Goal: Answer question/provide support

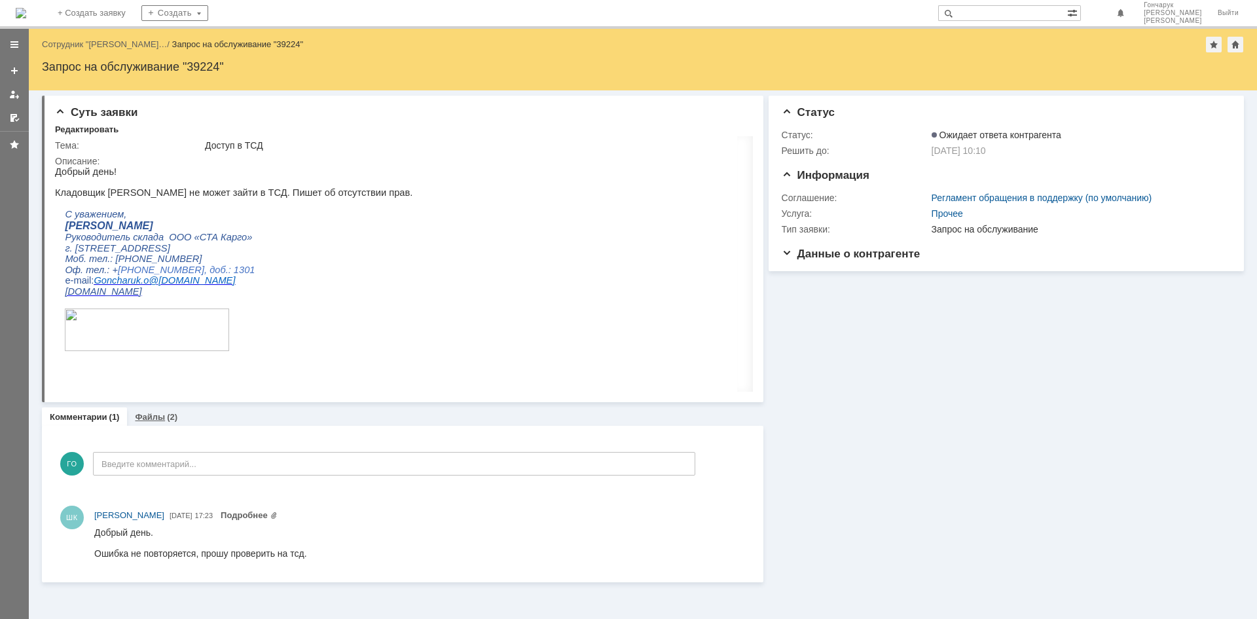
click at [167, 417] on div "(2)" at bounding box center [172, 417] width 10 height 10
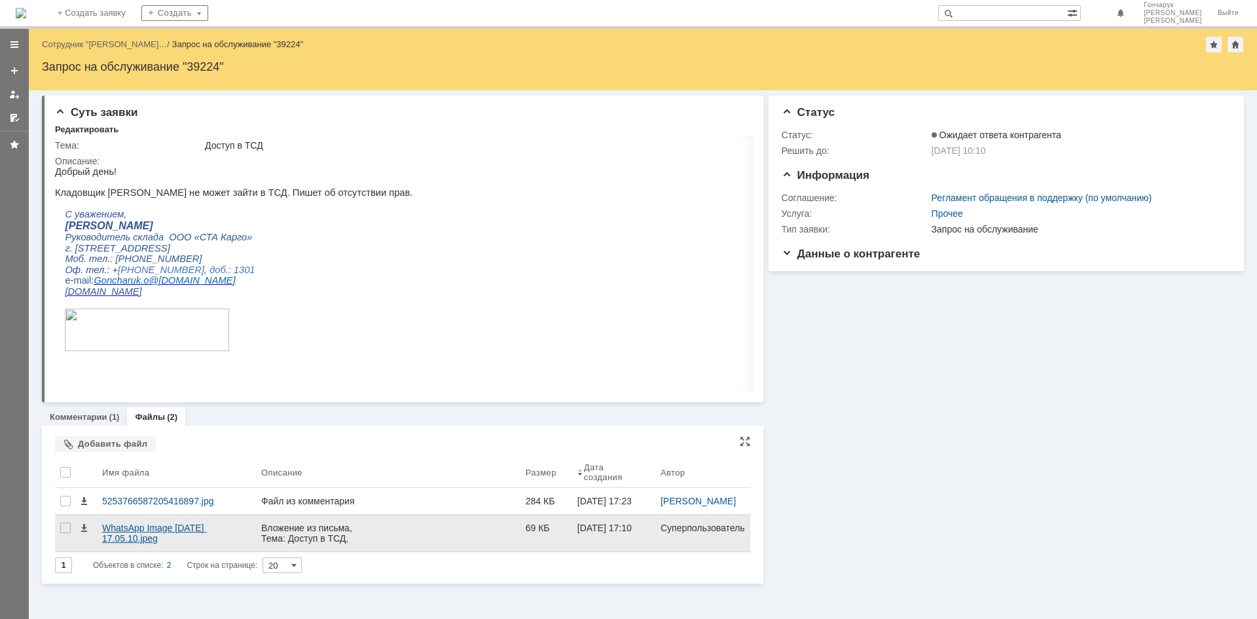
click at [177, 538] on div "WhatsApp Image 2025-08-13 at 17.05.10.jpeg" at bounding box center [176, 533] width 149 height 21
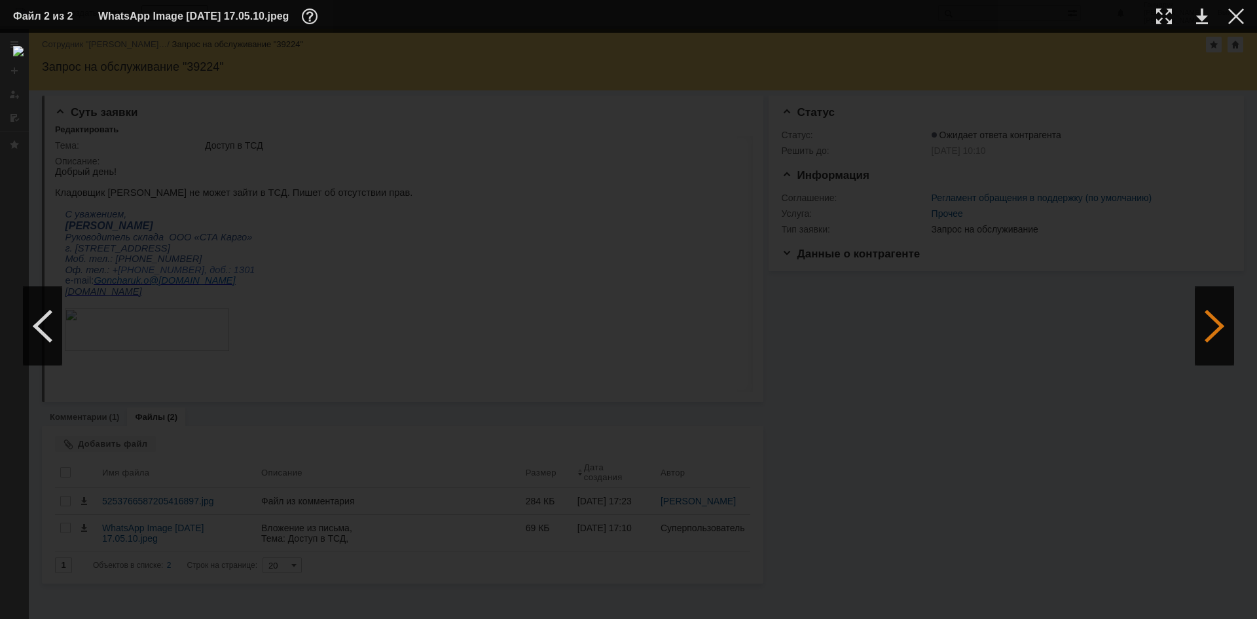
click at [1221, 308] on div at bounding box center [1214, 326] width 39 height 79
click at [1229, 21] on div at bounding box center [1237, 17] width 16 height 16
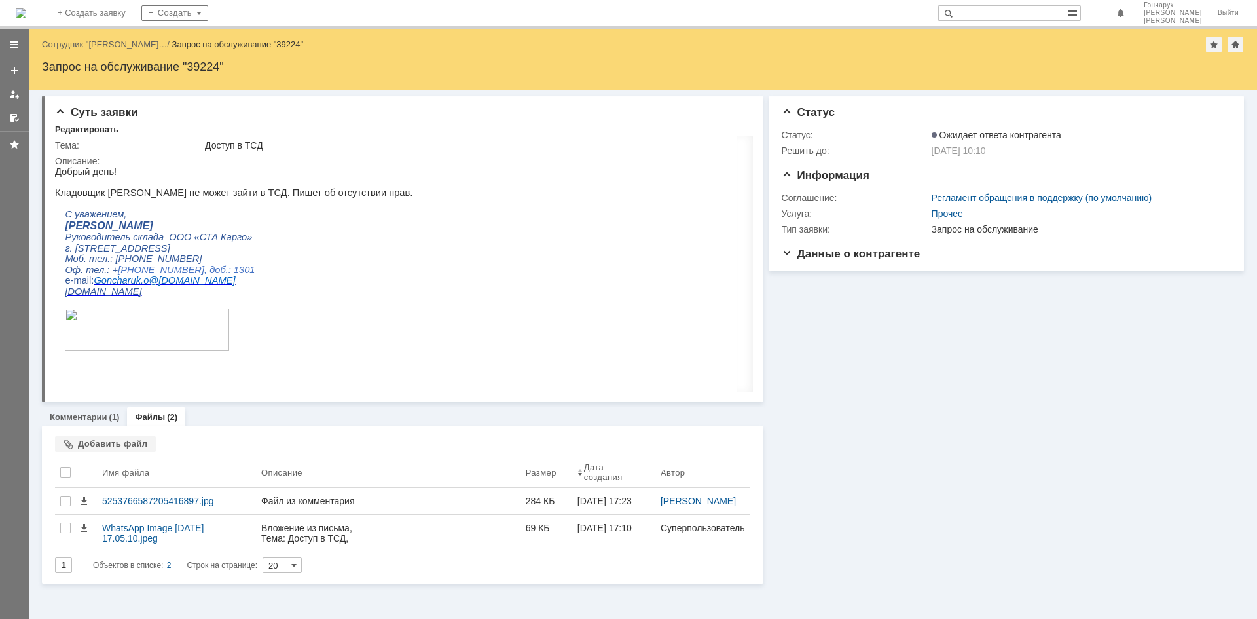
click at [105, 419] on link "Комментарии" at bounding box center [79, 417] width 58 height 10
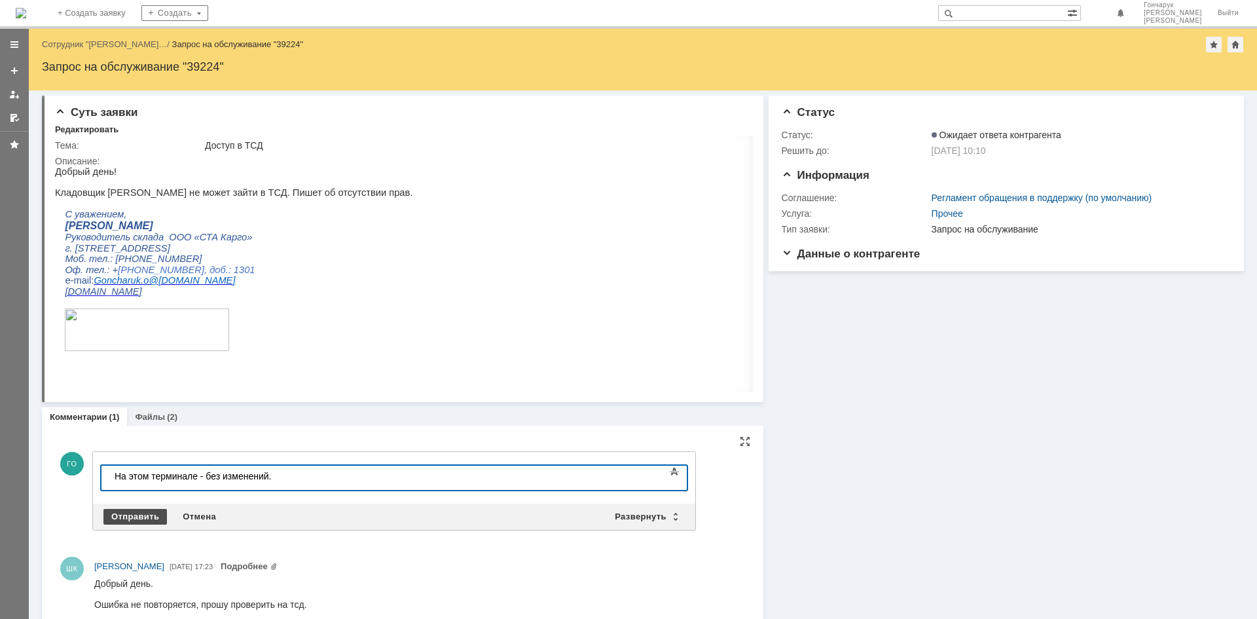
click at [106, 512] on div "Отправить" at bounding box center [135, 517] width 64 height 16
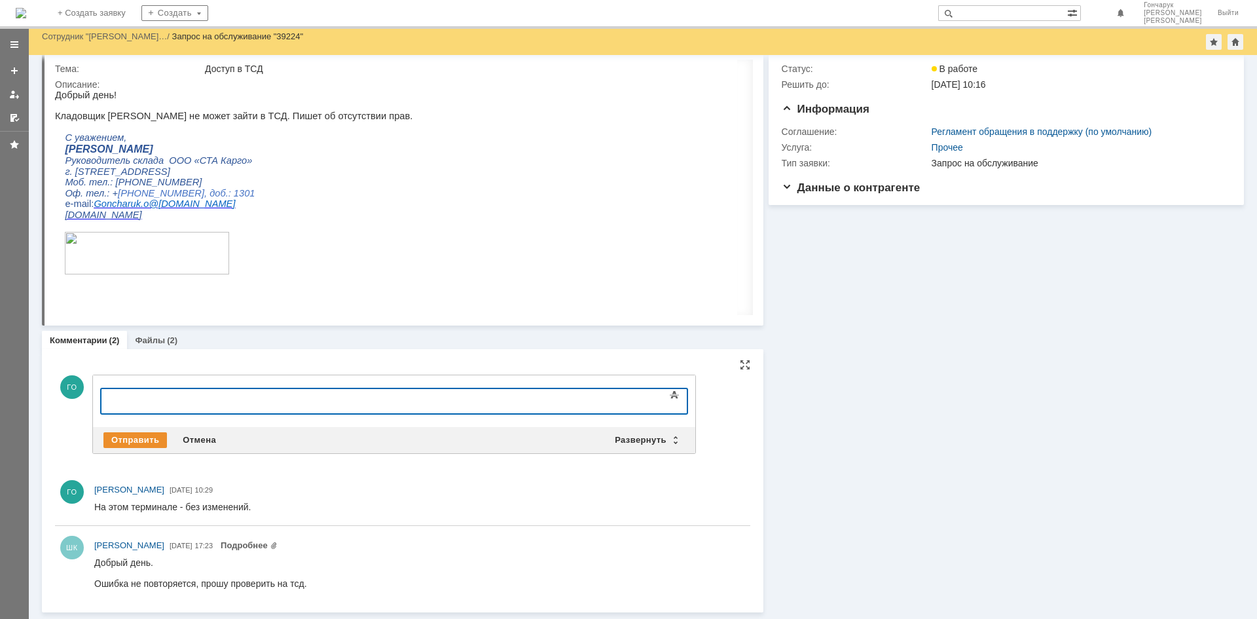
scroll to position [28, 0]
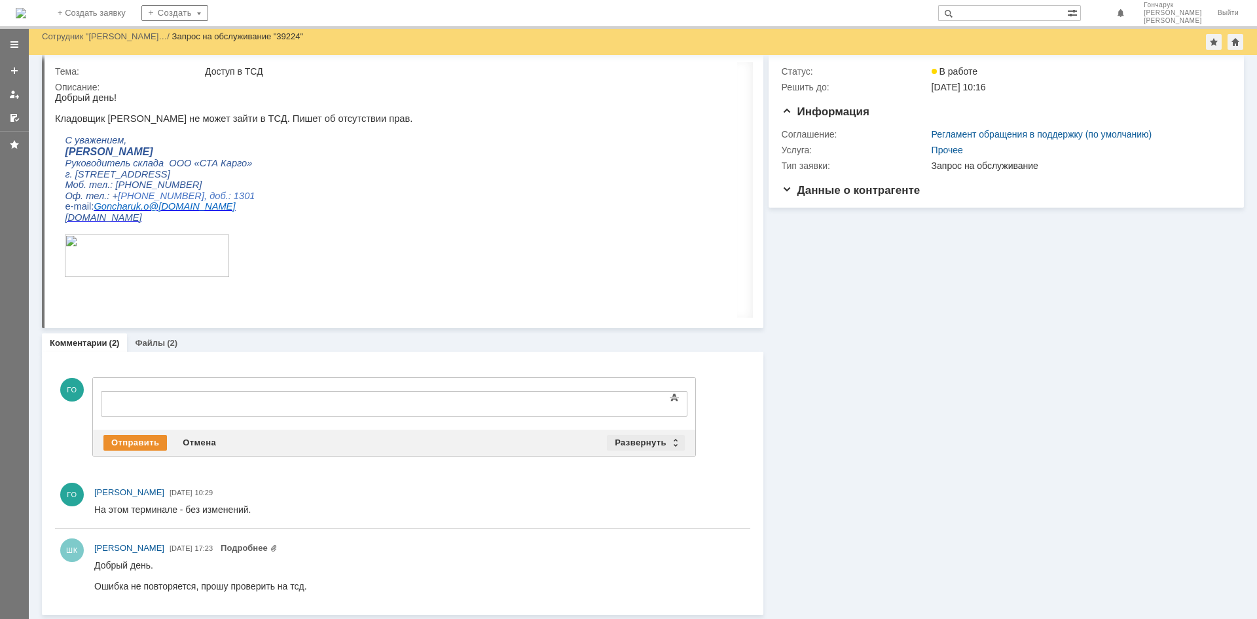
click at [679, 439] on div "Развернуть" at bounding box center [646, 443] width 78 height 16
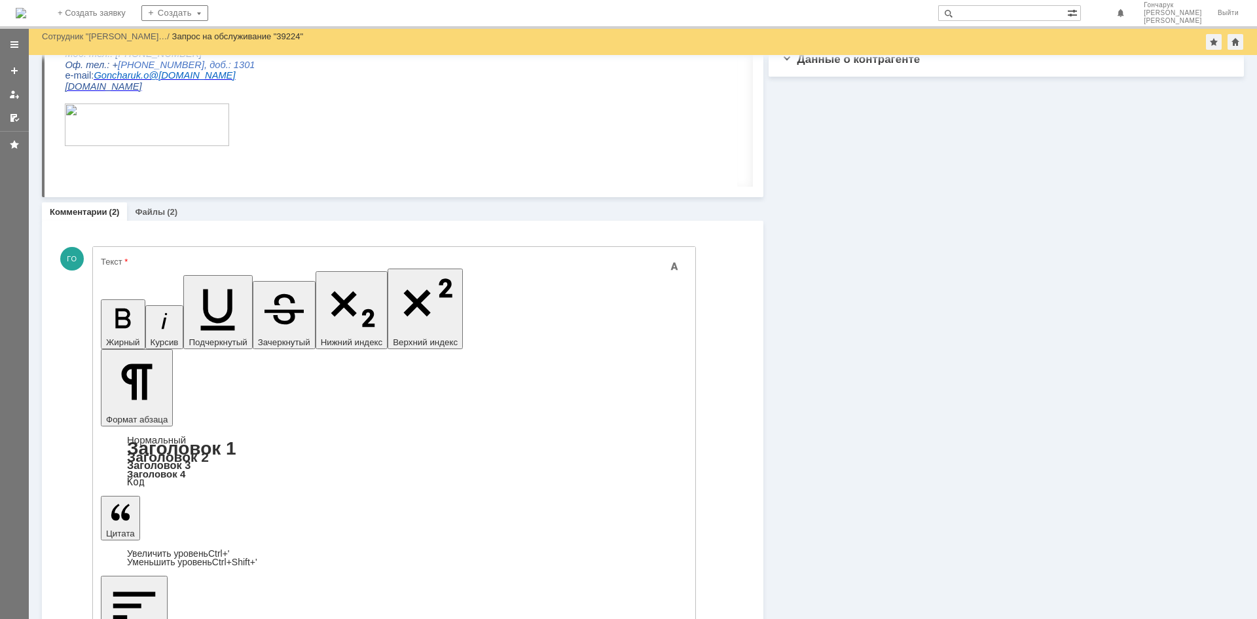
scroll to position [65, 0]
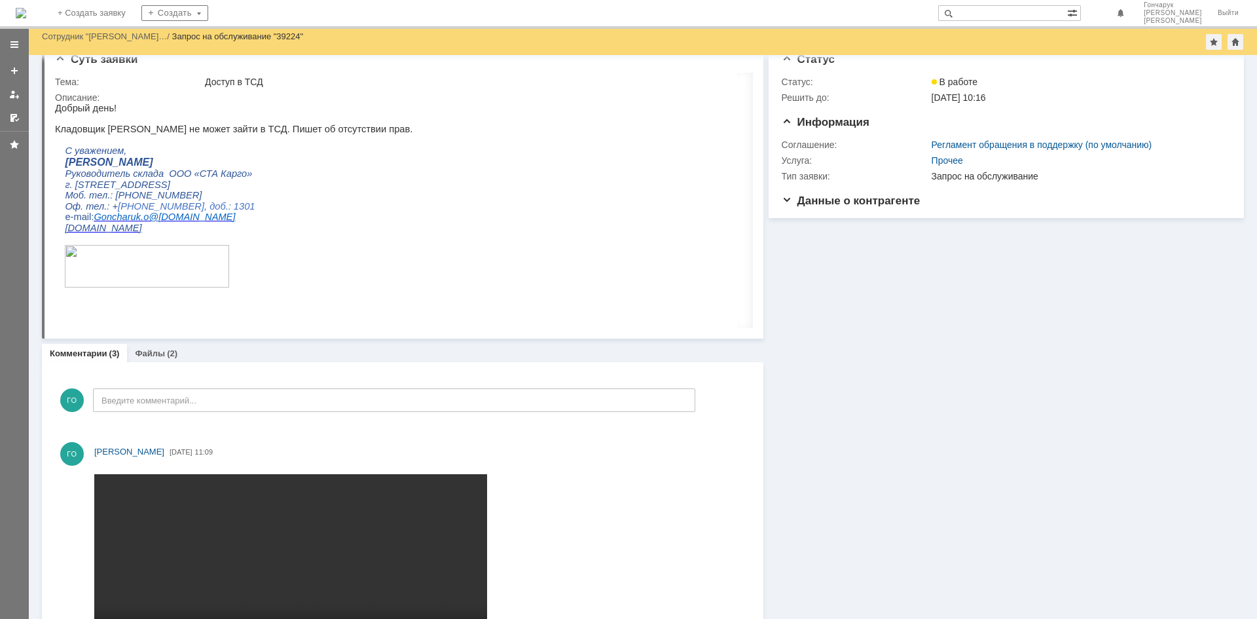
scroll to position [0, 0]
